Goal: Information Seeking & Learning: Learn about a topic

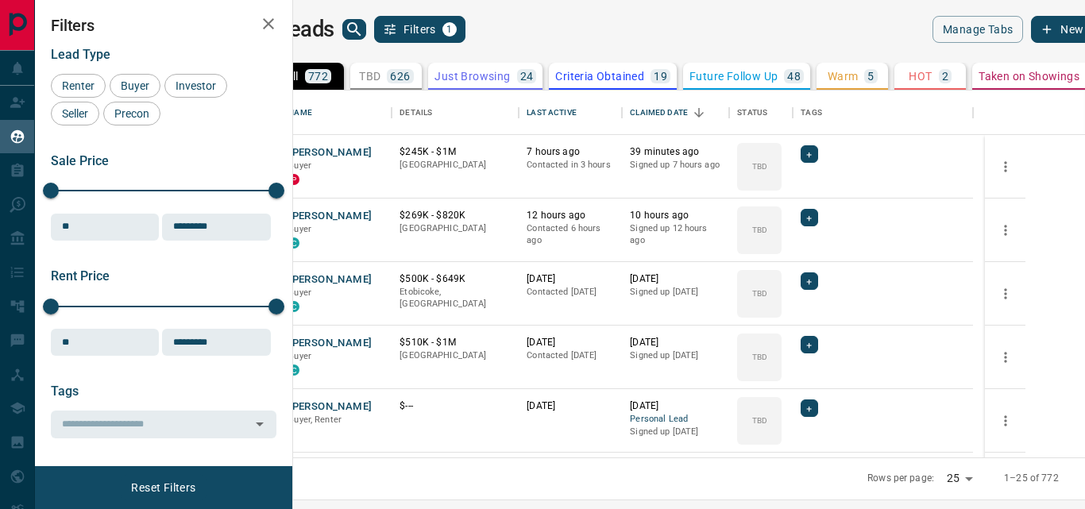
scroll to position [355, 773]
click at [576, 110] on div "Last Active" at bounding box center [551, 113] width 49 height 44
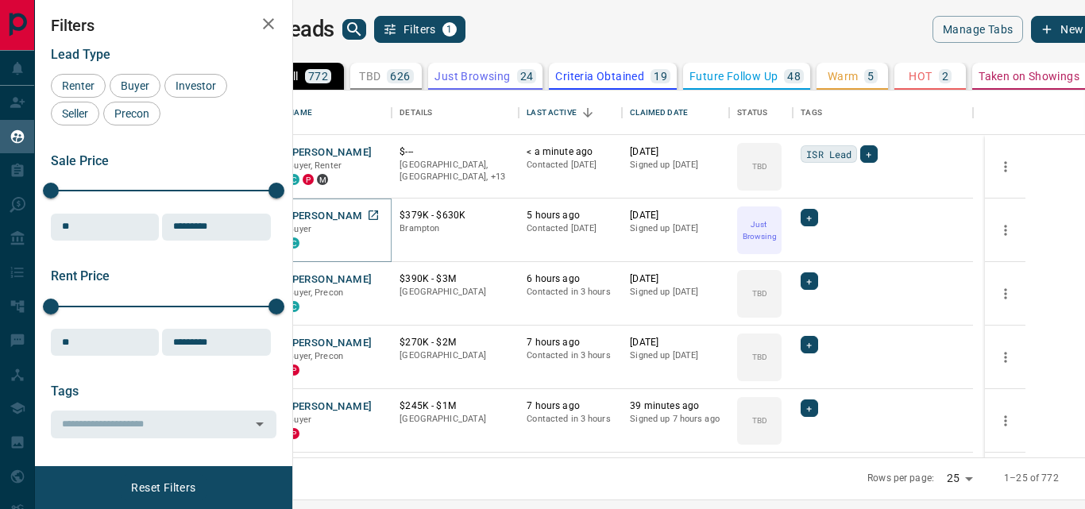
click at [365, 214] on button "[PERSON_NAME]" at bounding box center [329, 216] width 83 height 15
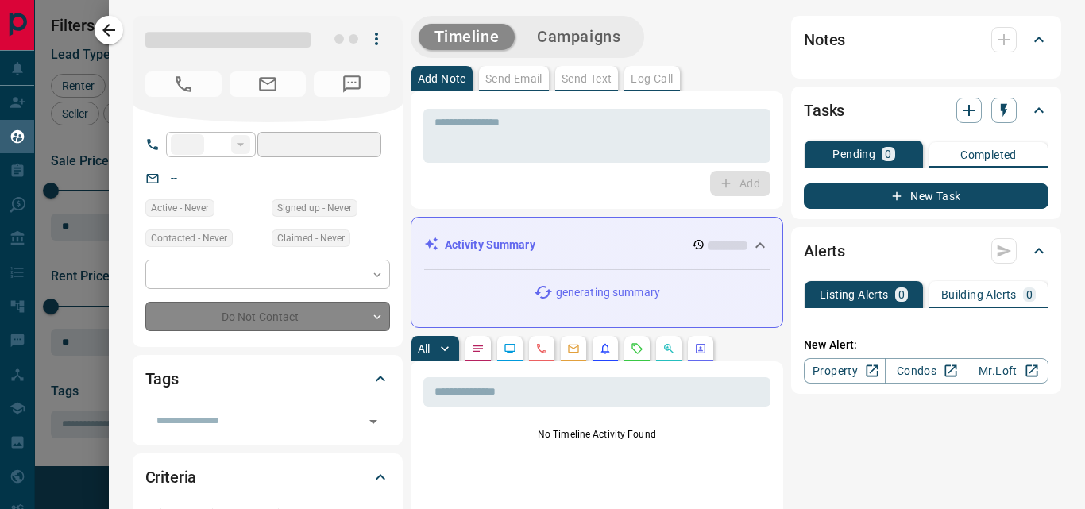
type input "**"
type input "**********"
type input "*"
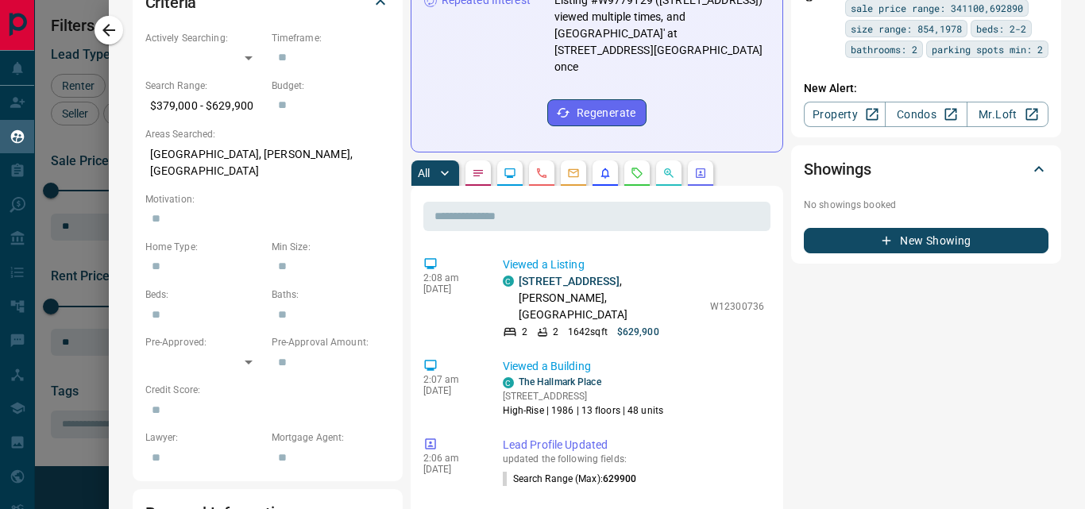
scroll to position [468, 0]
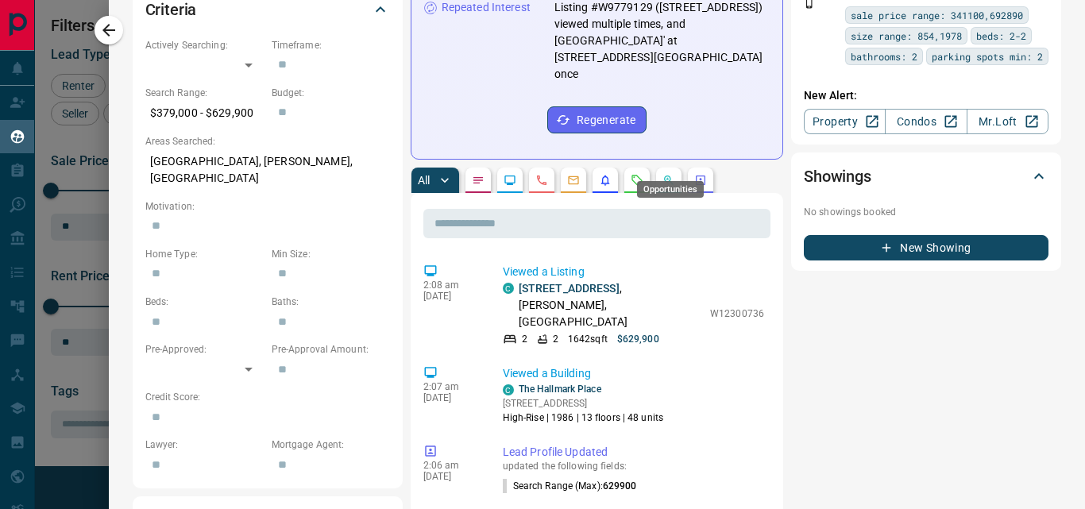
click at [667, 174] on icon "Opportunities" at bounding box center [669, 180] width 13 height 13
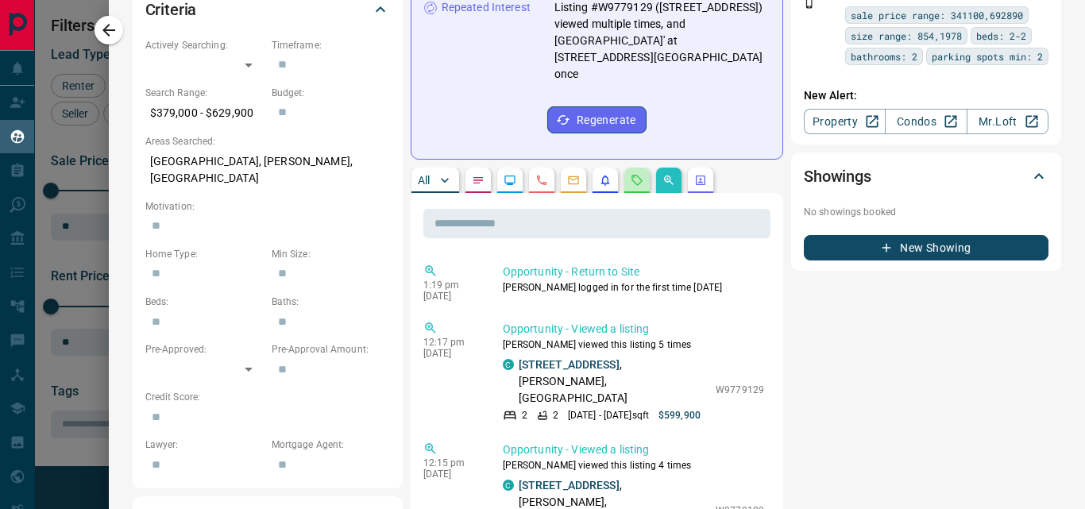
click at [630, 168] on button "button" at bounding box center [637, 180] width 25 height 25
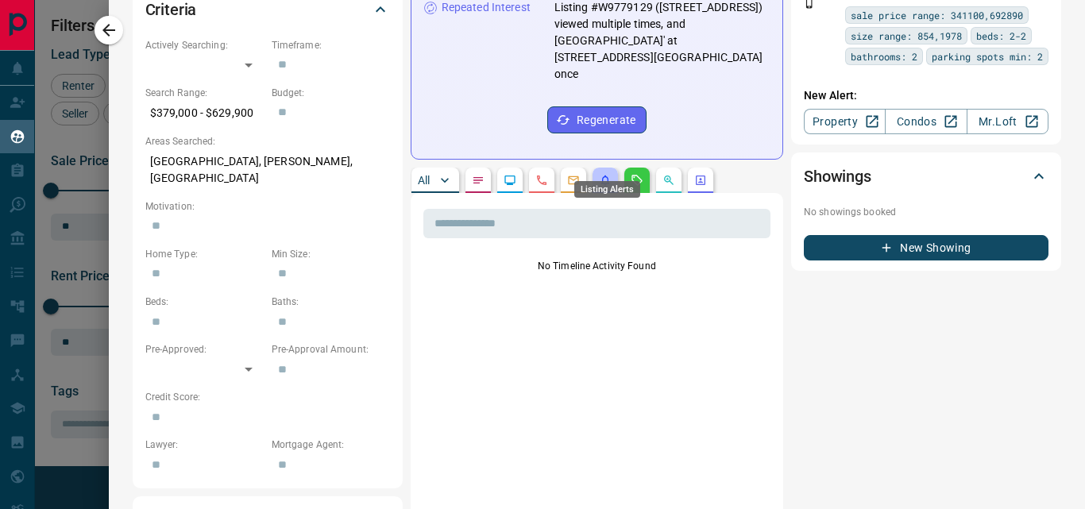
click at [608, 174] on icon "Listing Alerts" at bounding box center [605, 180] width 13 height 13
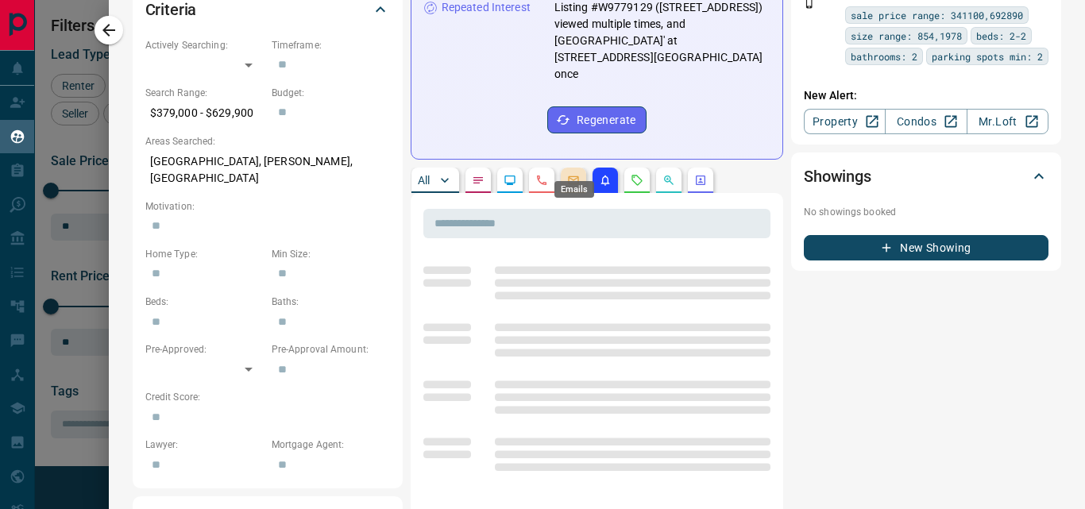
click at [570, 176] on icon "Emails" at bounding box center [573, 180] width 10 height 9
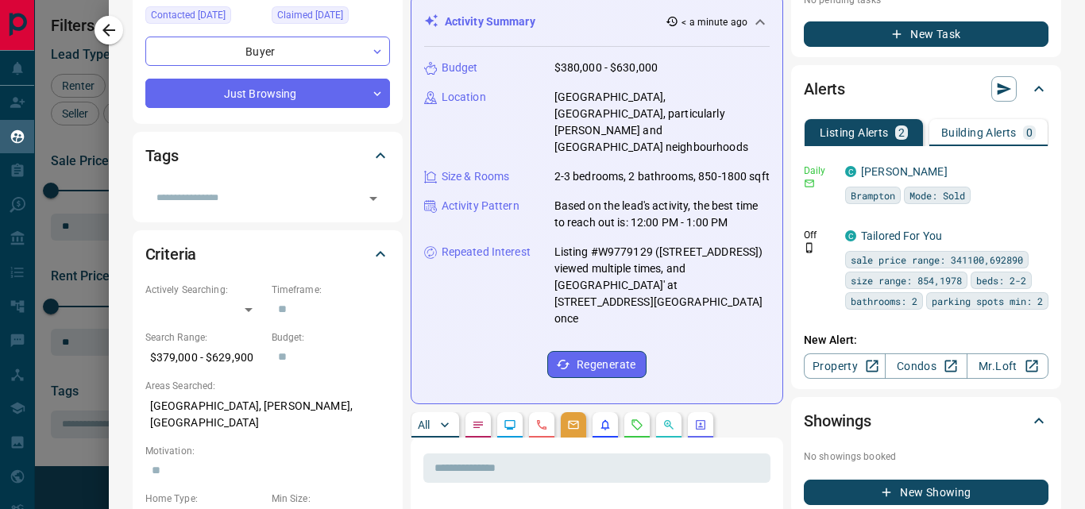
scroll to position [169, 0]
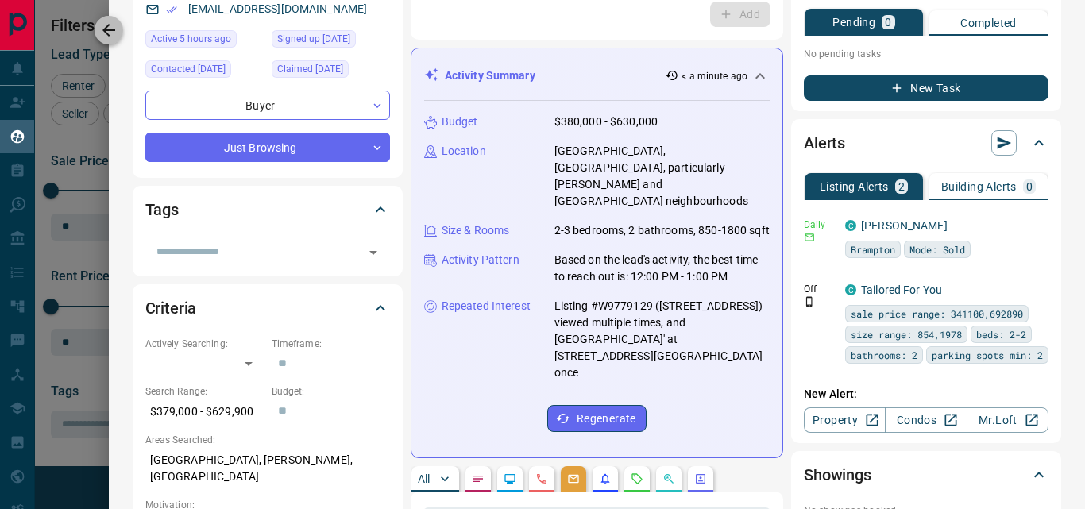
click at [111, 30] on icon "button" at bounding box center [108, 30] width 13 height 13
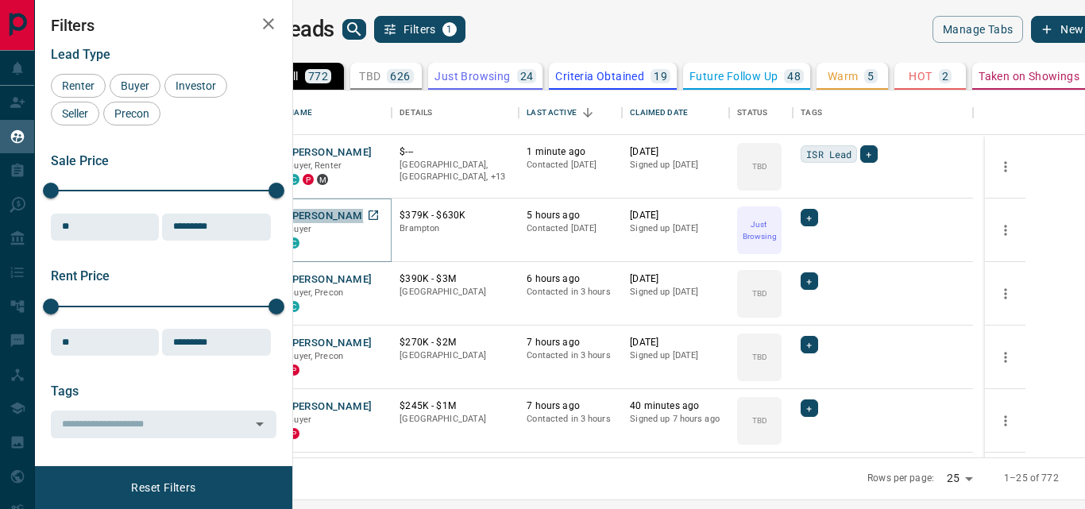
click at [372, 215] on button "[PERSON_NAME]" at bounding box center [329, 216] width 83 height 15
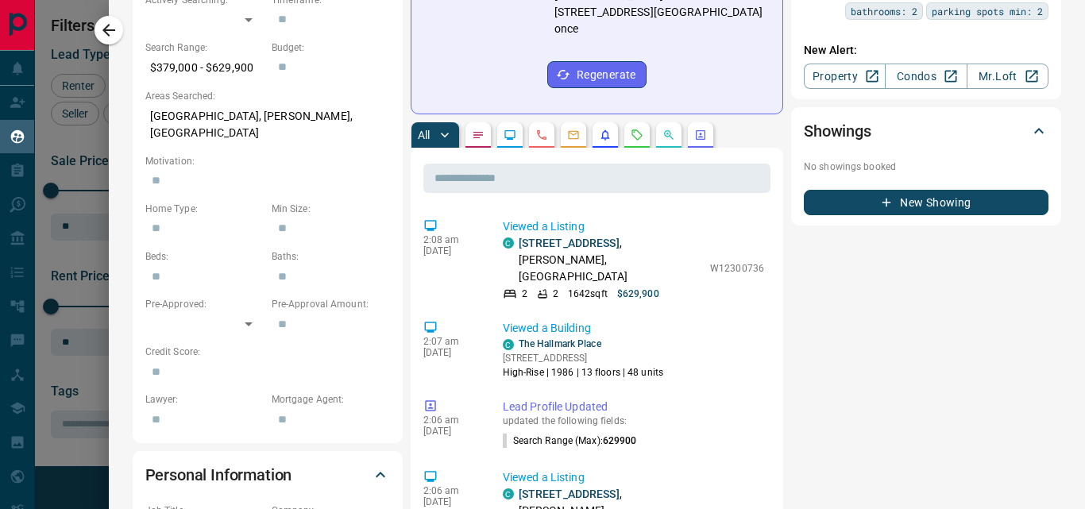
scroll to position [516, 0]
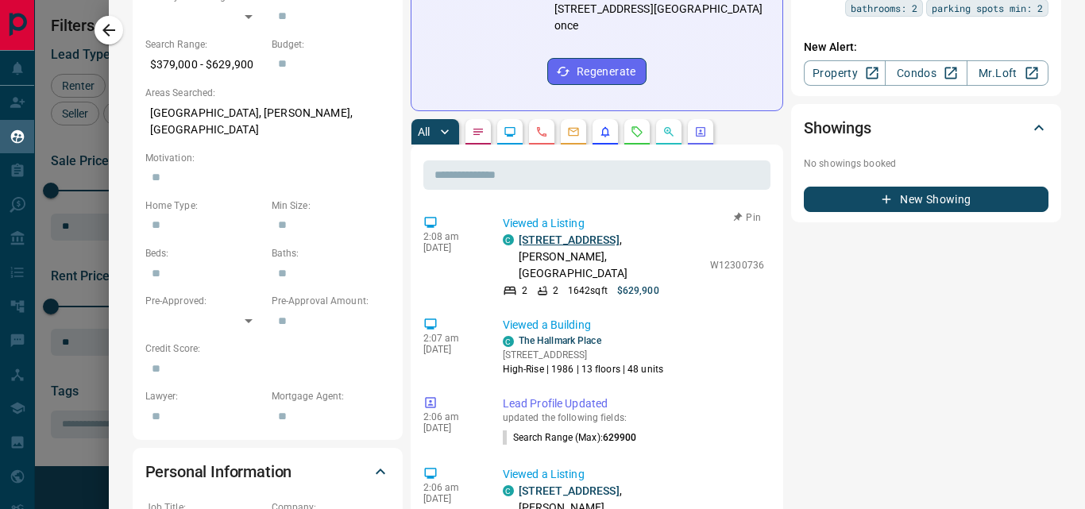
click at [585, 234] on link "[STREET_ADDRESS]" at bounding box center [569, 240] width 101 height 13
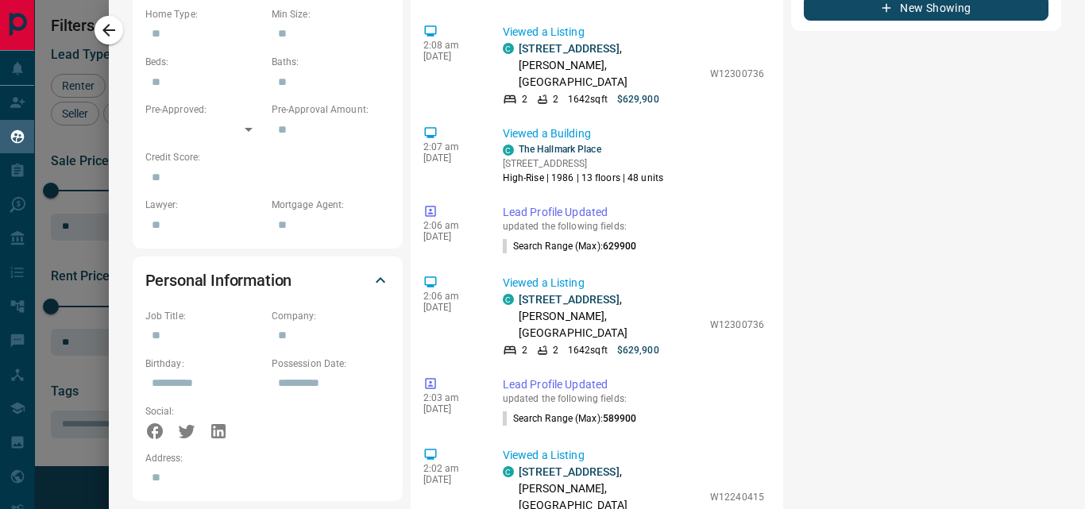
scroll to position [738, 0]
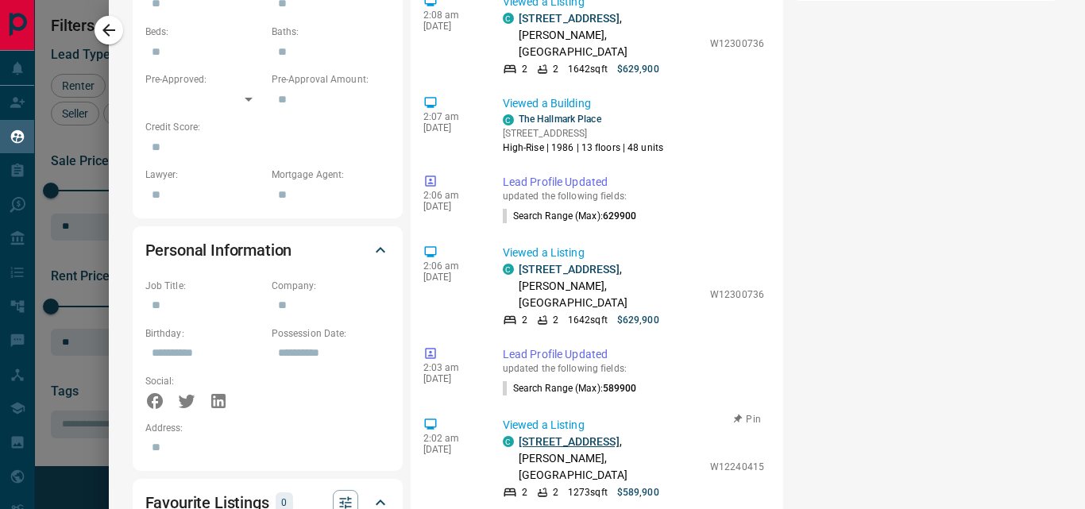
click at [585, 435] on link "[STREET_ADDRESS]" at bounding box center [569, 441] width 101 height 13
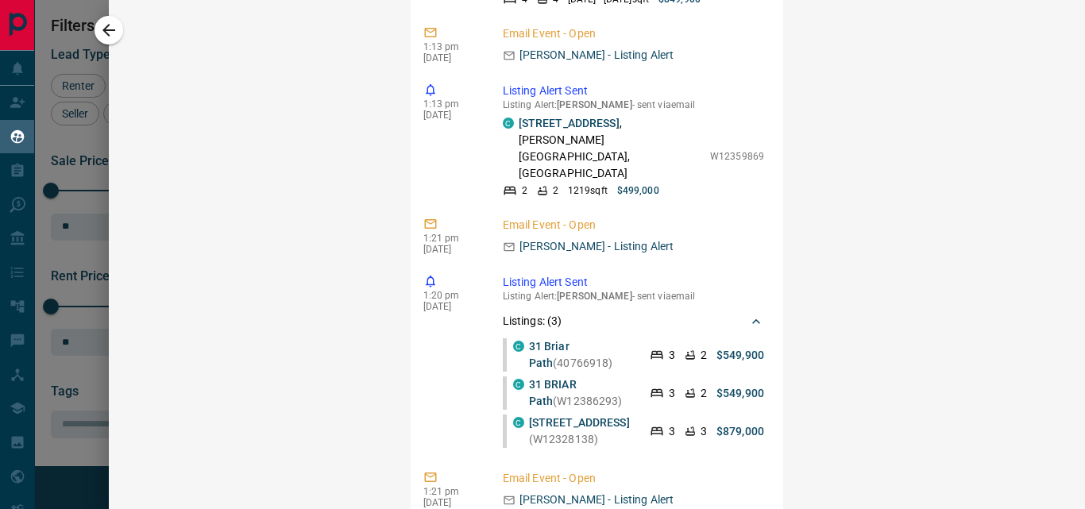
scroll to position [1443, 0]
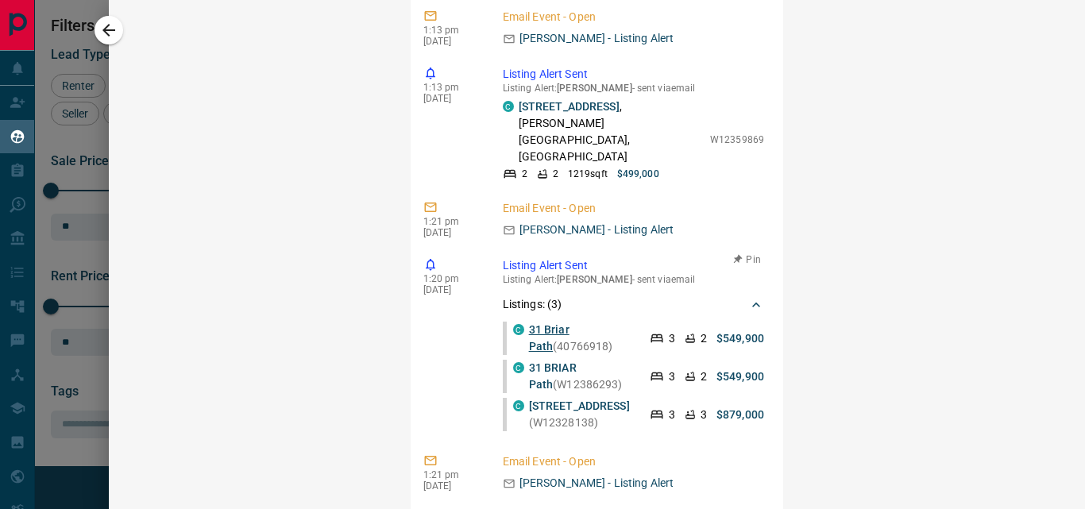
click at [570, 323] on link "31 Briar Path" at bounding box center [549, 337] width 41 height 29
